Goal: Task Accomplishment & Management: Use online tool/utility

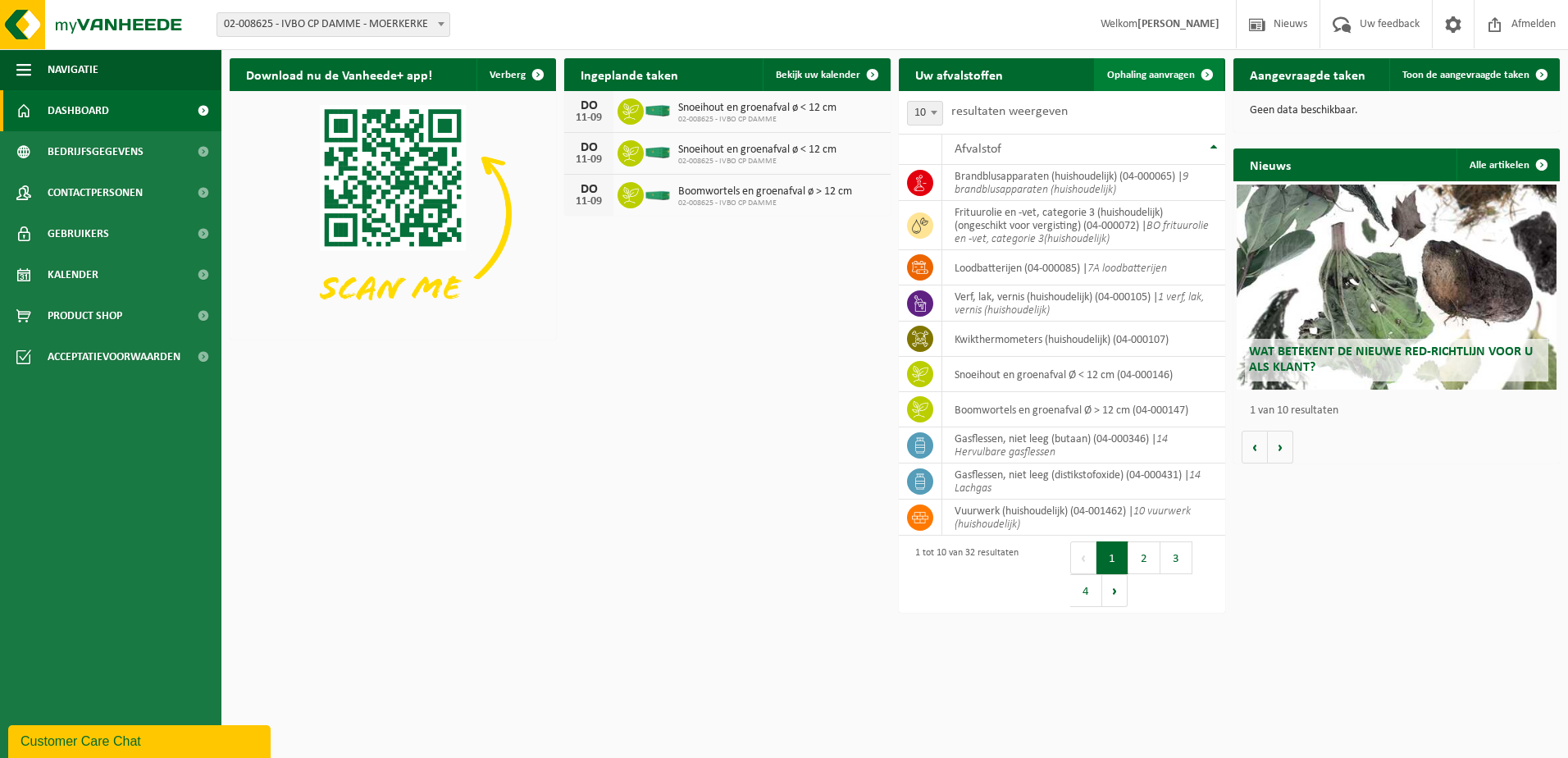
click at [1146, 69] on span "Ophaling aanvragen" at bounding box center [1151, 75] width 87 height 11
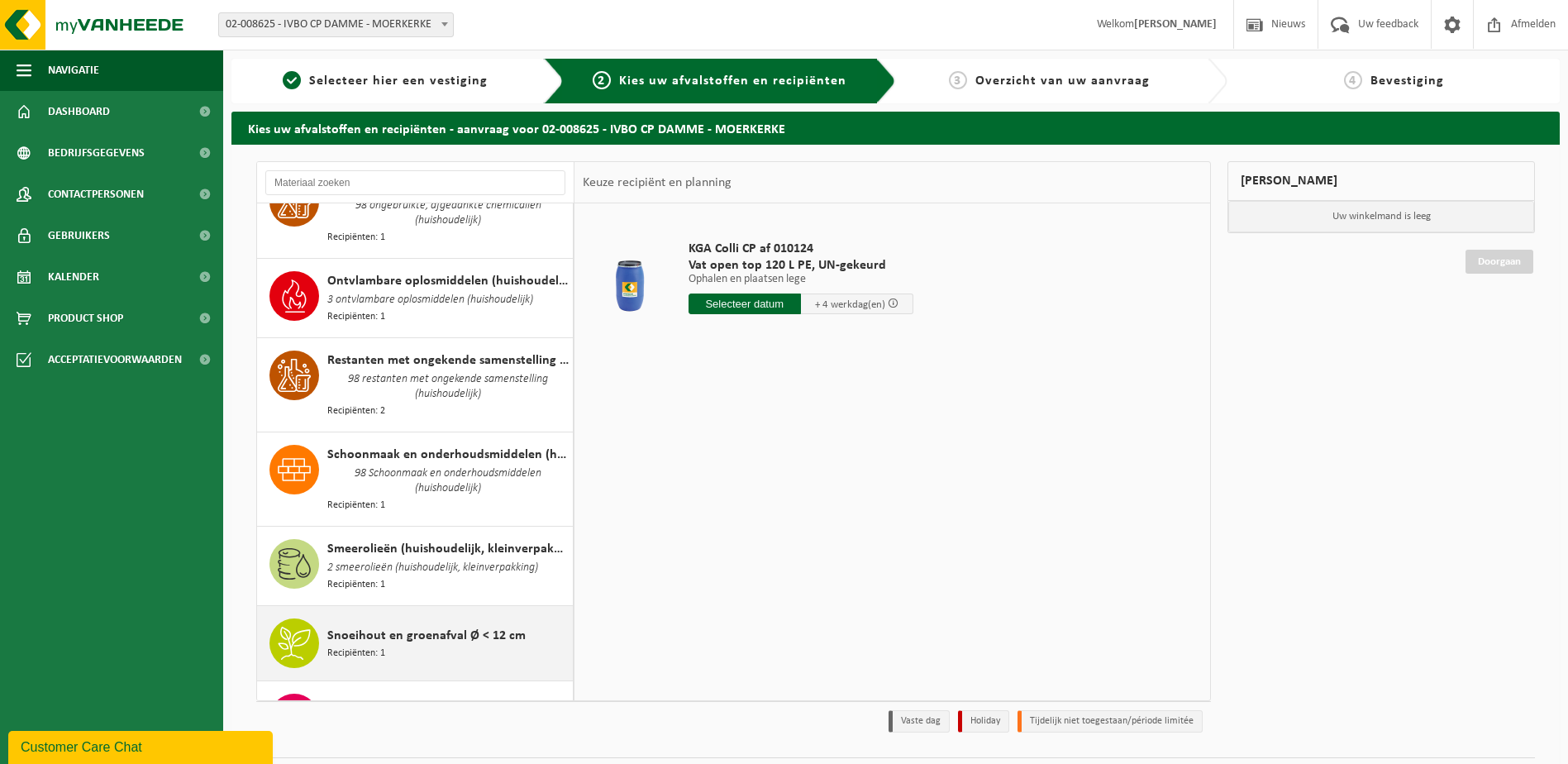
click at [373, 626] on span "Snoeihout en groenafval Ø < 12 cm" at bounding box center [426, 636] width 198 height 20
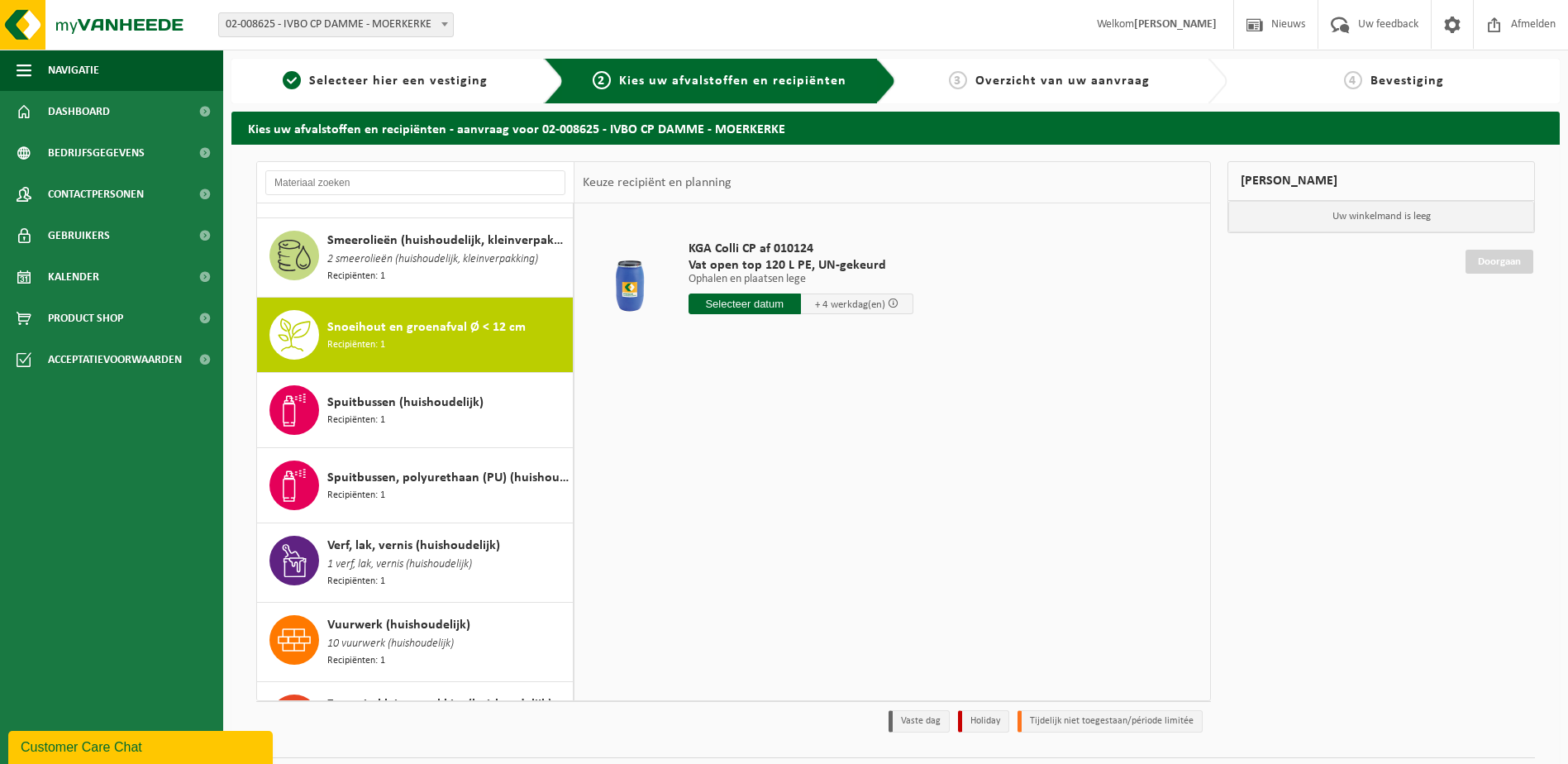
scroll to position [2045, 0]
click at [735, 306] on input "text" at bounding box center [754, 303] width 132 height 21
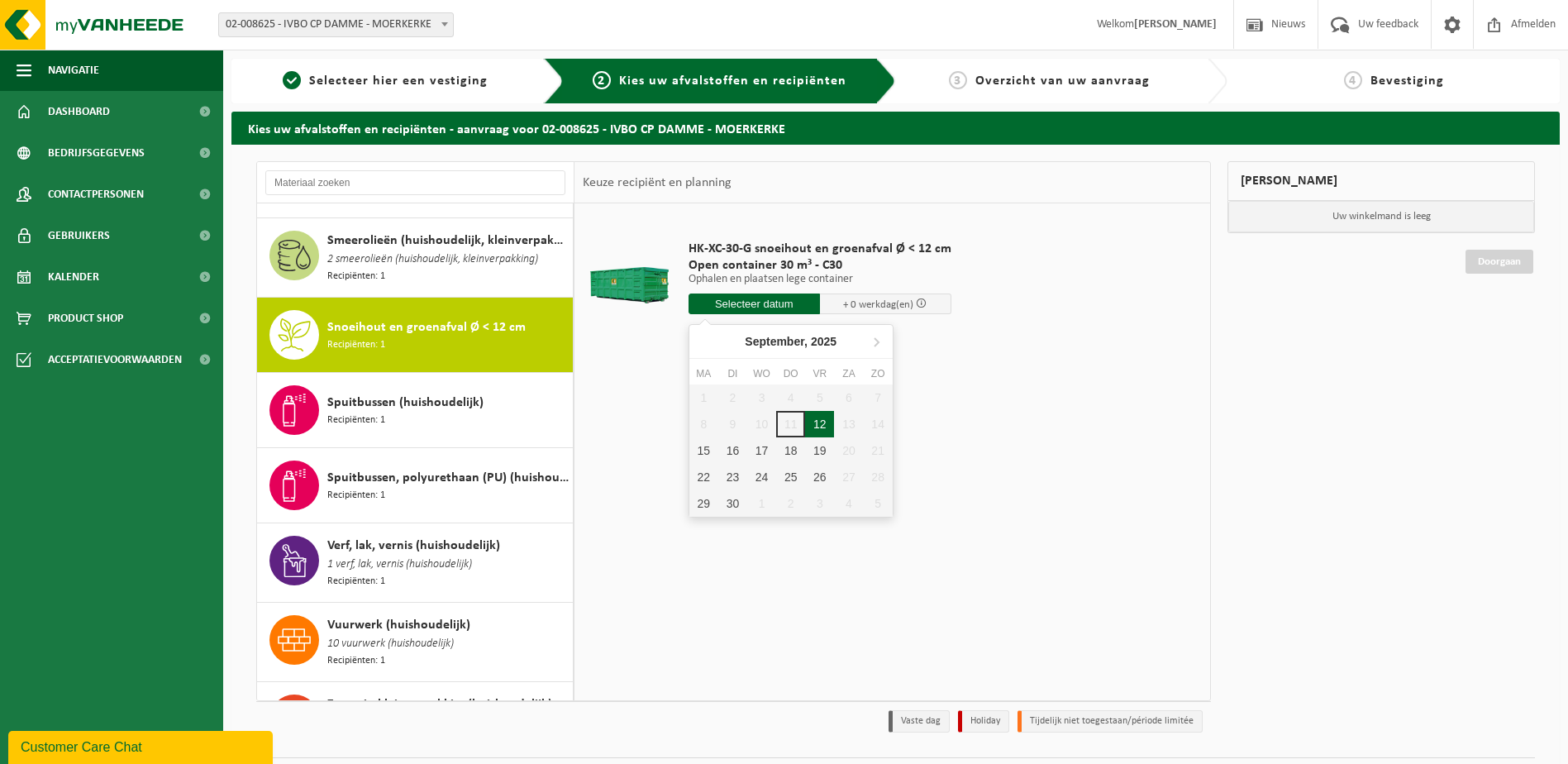
click at [823, 420] on div "12" at bounding box center [820, 423] width 29 height 26
type input "Van 2025-09-12"
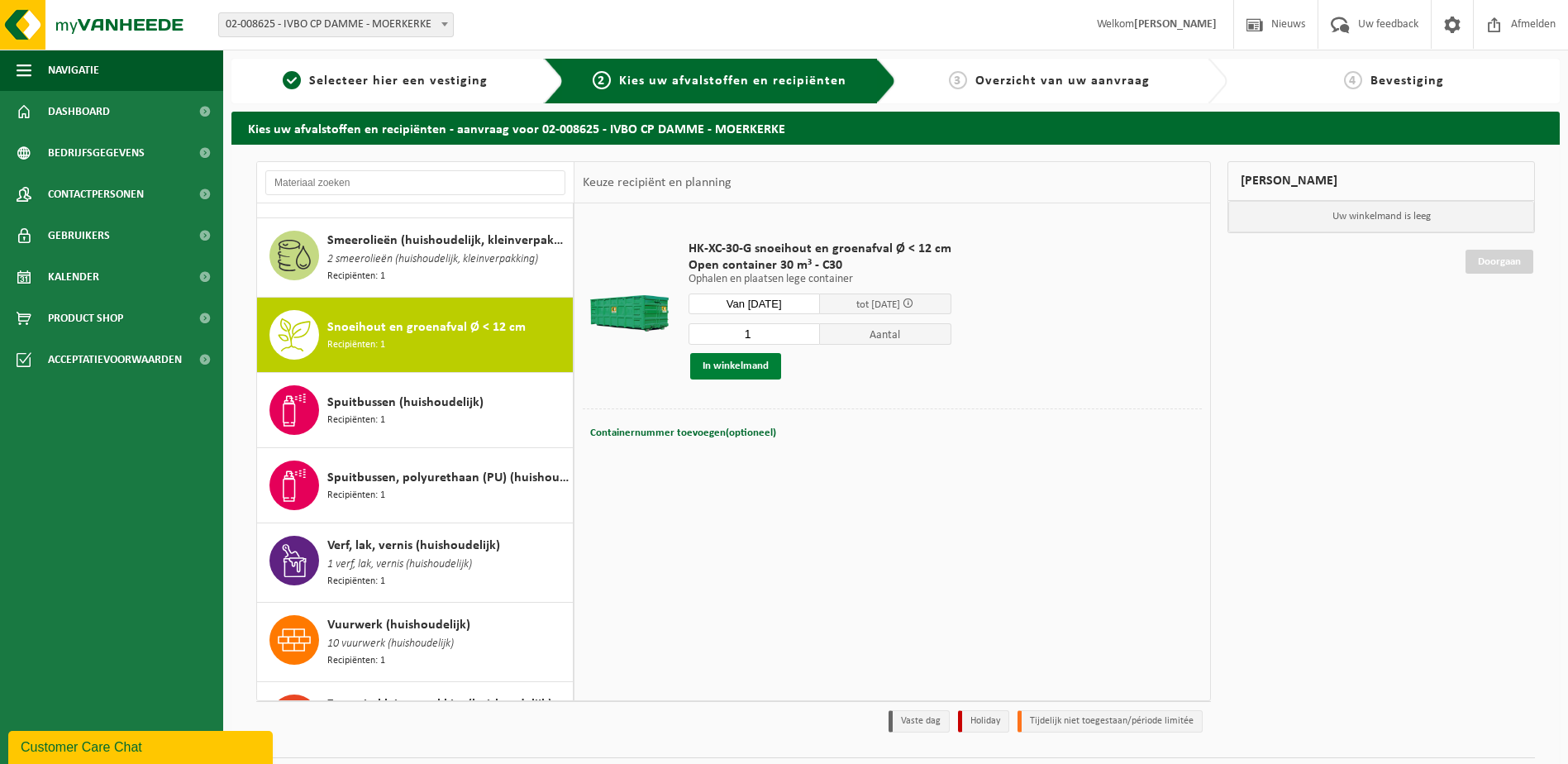
click at [742, 366] on button "In winkelmand" at bounding box center [735, 366] width 91 height 26
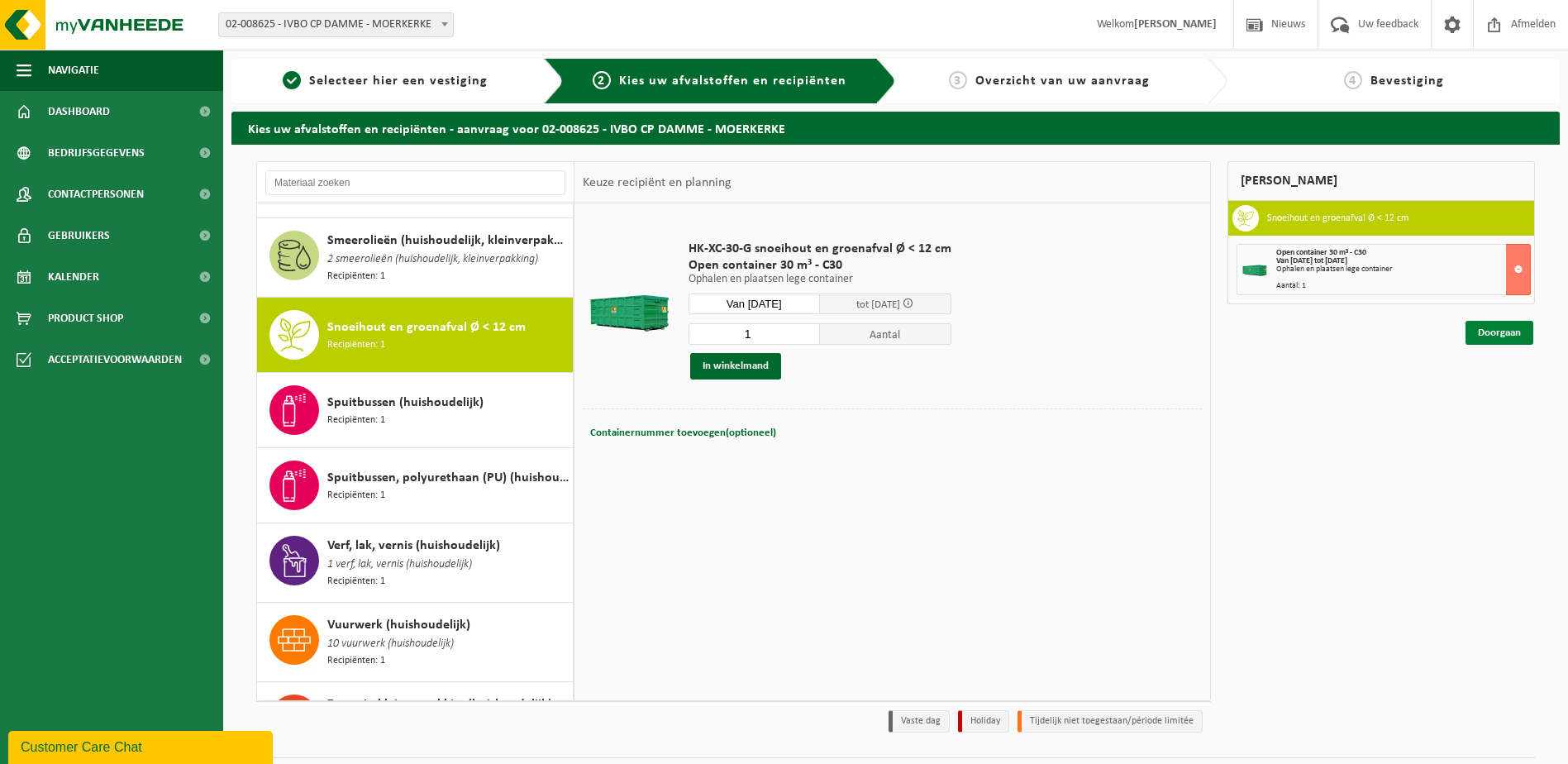
click at [1495, 331] on link "Doorgaan" at bounding box center [1499, 332] width 68 height 24
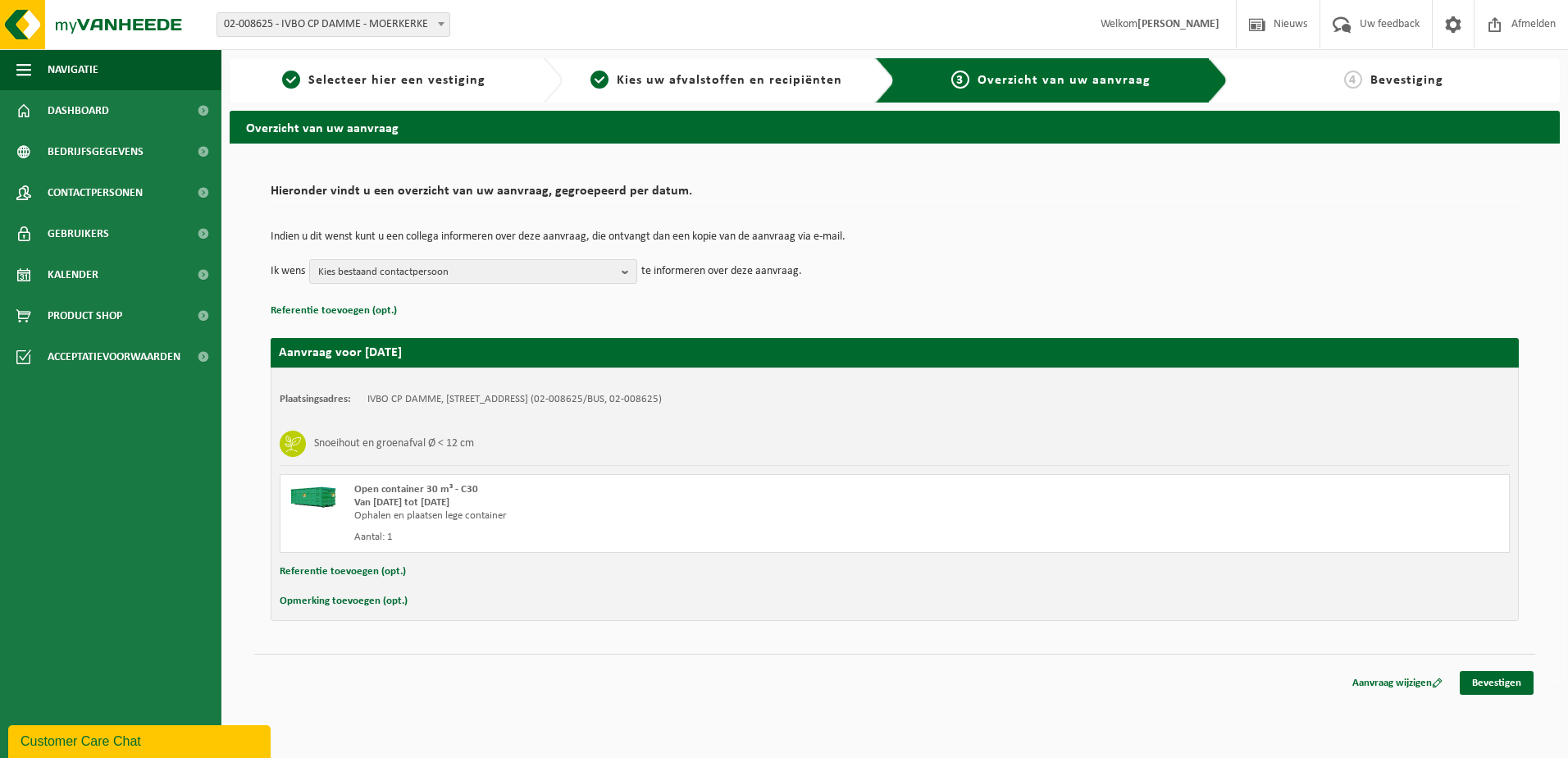
click at [383, 247] on td "Indien u dit wenst kunt u een collega informeren over deze aanvraag, die ontvan…" at bounding box center [894, 245] width 1248 height 28
click at [380, 260] on span "Kies bestaand contactpersoon" at bounding box center [467, 272] width 297 height 24
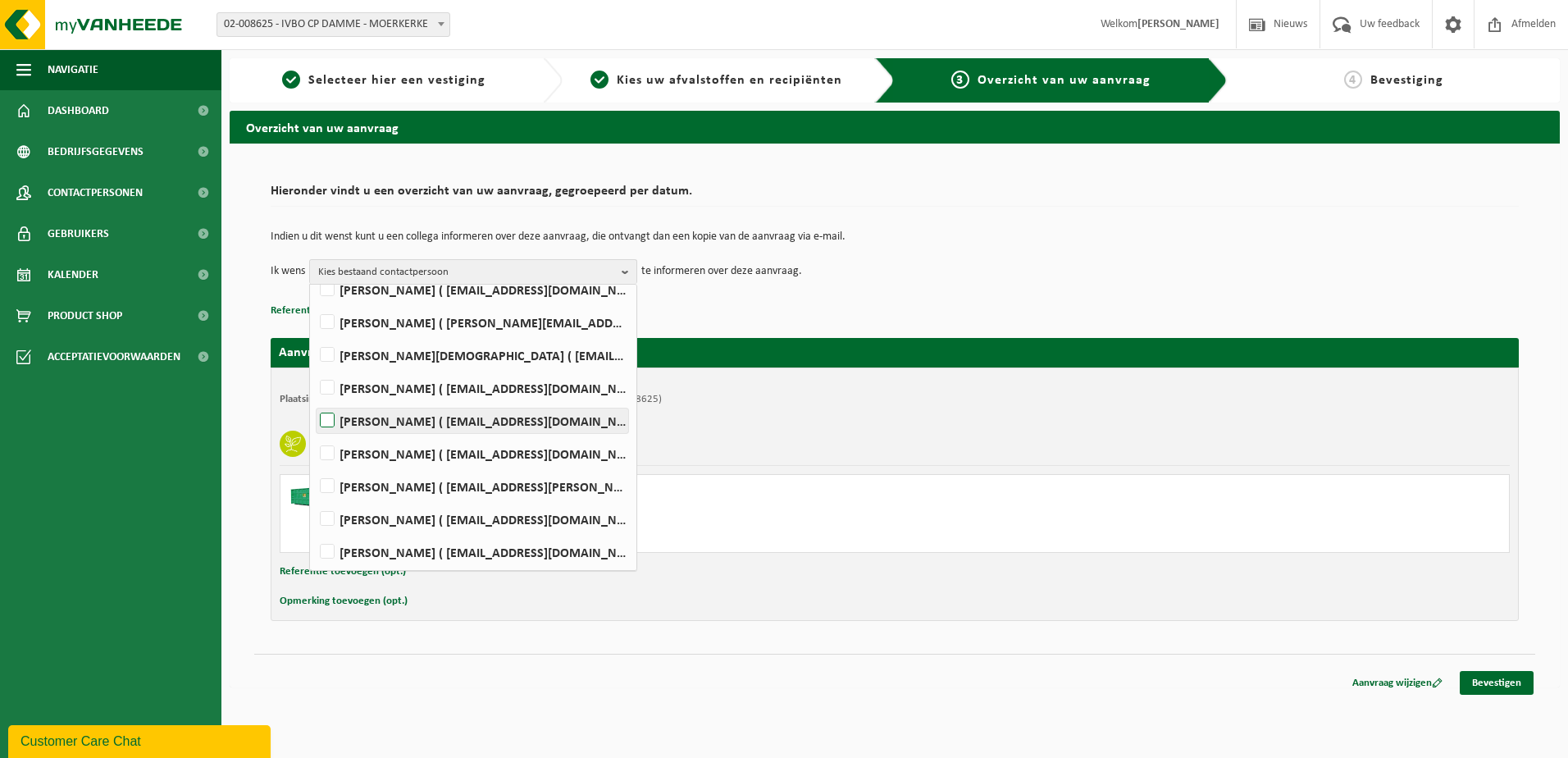
scroll to position [205, 0]
click at [386, 543] on label "KOEN VANNEVEL ( koen.vannevel@damme.be )" at bounding box center [472, 550] width 312 height 24
click at [315, 530] on input "KOEN VANNEVEL ( koen.vannevel@damme.be )" at bounding box center [314, 529] width 1 height 1
checkbox input "true"
click at [1006, 277] on td "Ik wens KOEN VANNEVEL Alles selecteren Alles deselecteren Mara Barbiaux ( mara.…" at bounding box center [894, 271] width 1248 height 24
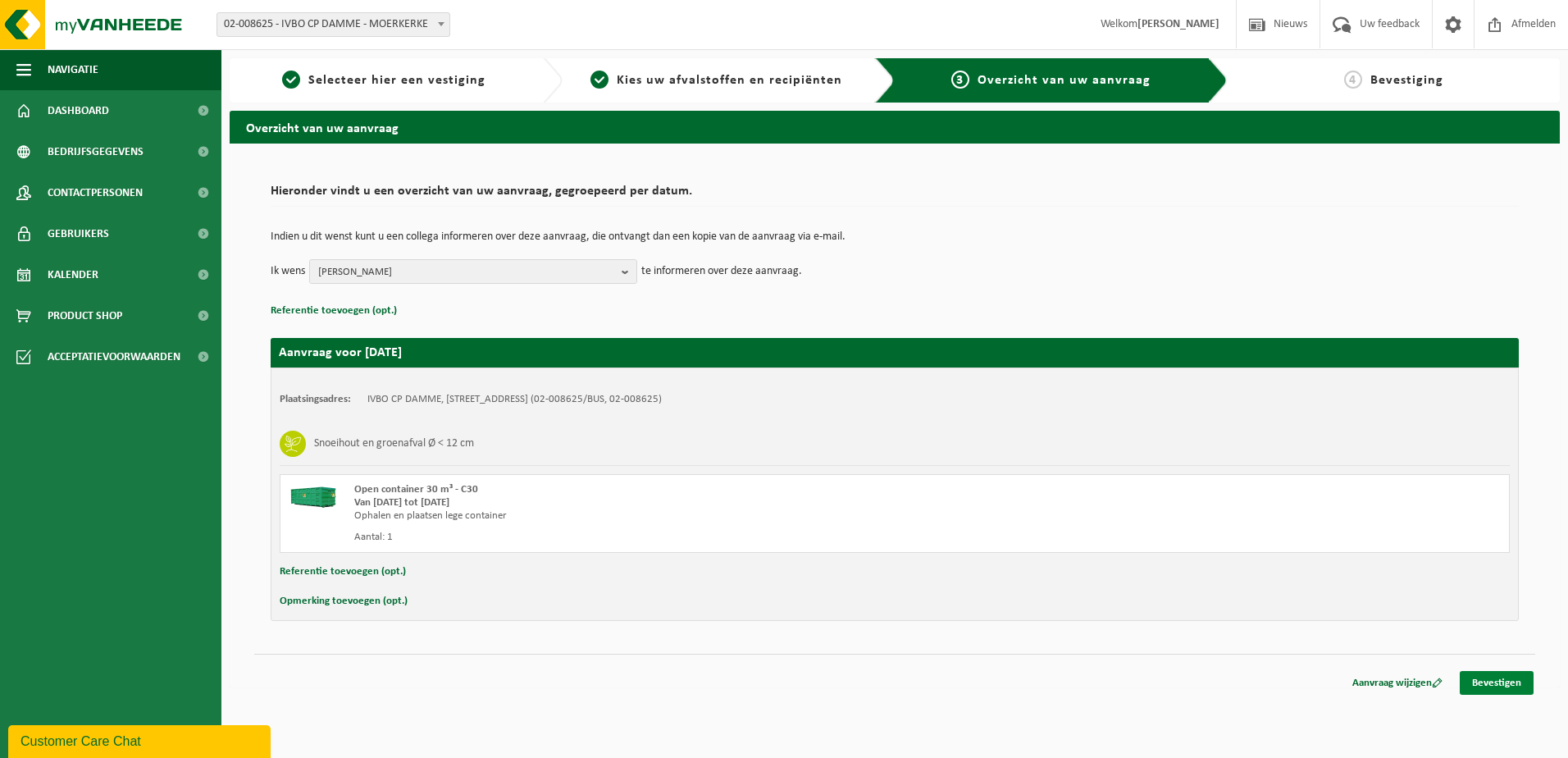
click at [1489, 686] on link "Bevestigen" at bounding box center [1497, 683] width 74 height 23
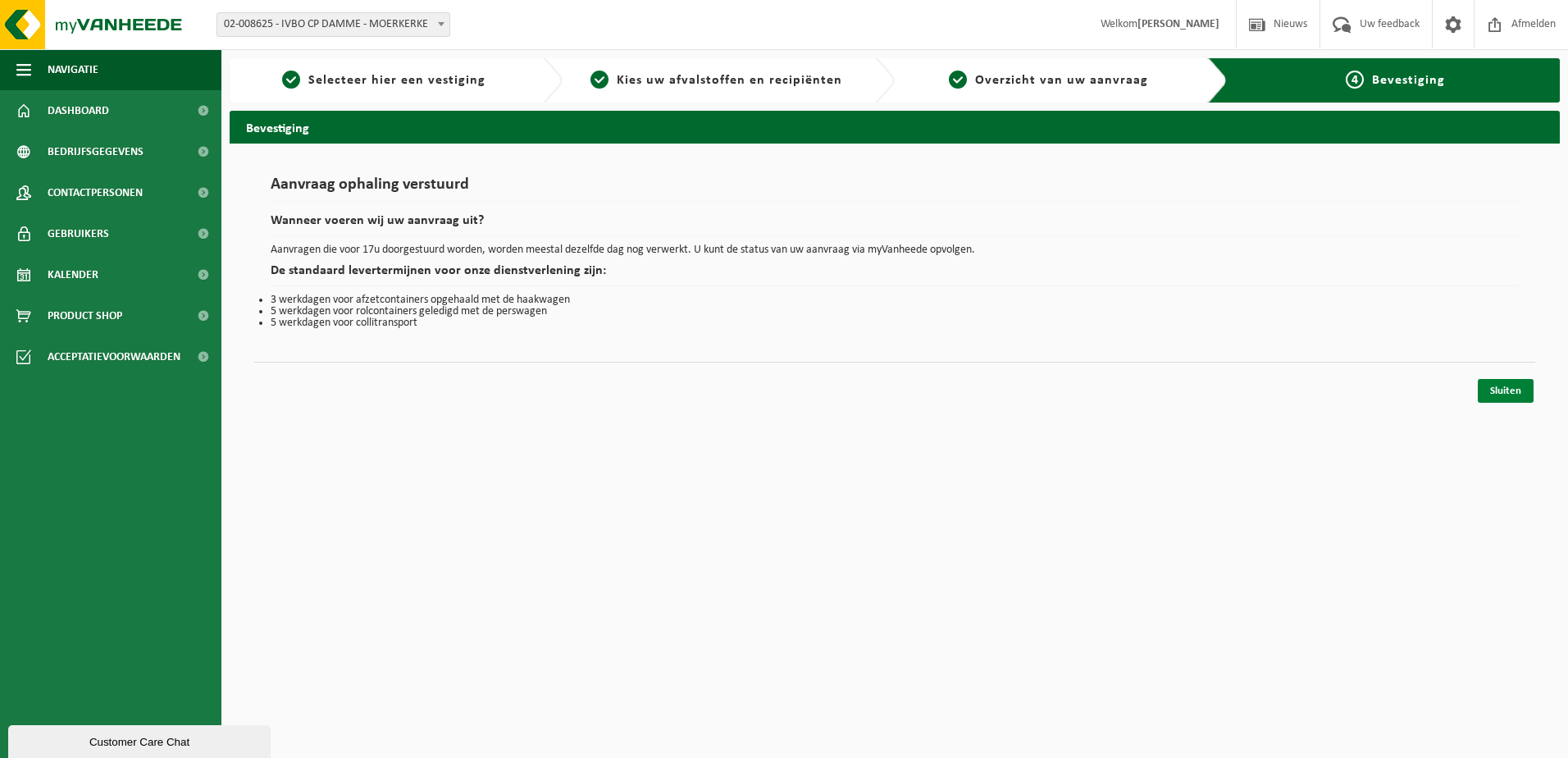
click at [1510, 395] on link "Sluiten" at bounding box center [1506, 391] width 56 height 23
